Goal: Task Accomplishment & Management: Use online tool/utility

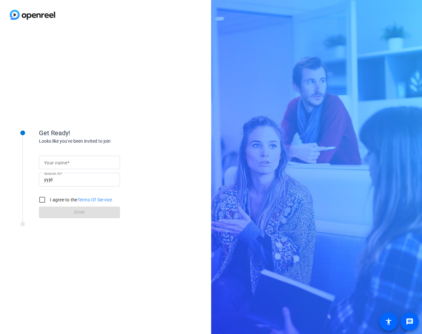
click at [78, 163] on input "Your name" at bounding box center [79, 163] width 71 height 8
type input "[PERSON_NAME]"
click at [44, 199] on input "I agree to the Terms Of Service" at bounding box center [42, 199] width 13 height 13
checkbox input "true"
click at [71, 214] on span at bounding box center [79, 213] width 81 height 16
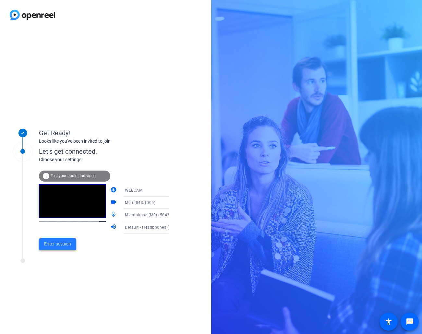
click at [56, 247] on span "Enter session" at bounding box center [57, 244] width 27 height 7
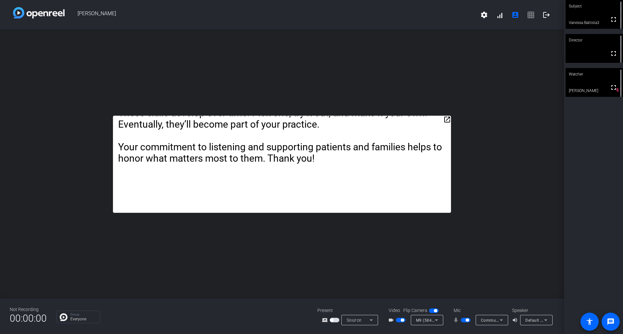
click at [422, 119] on mat-icon "open_in_new" at bounding box center [447, 120] width 8 height 8
